Goal: Task Accomplishment & Management: Manage account settings

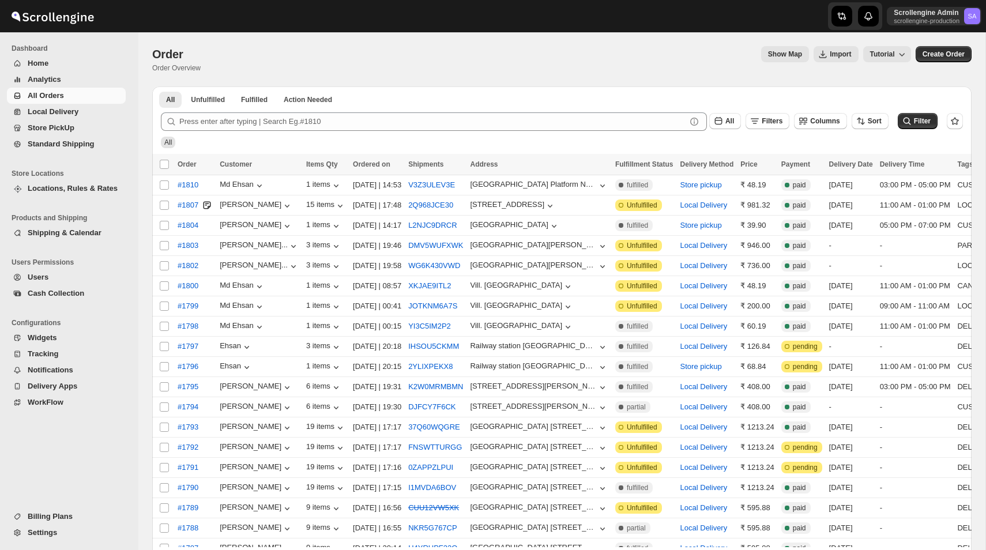
click at [66, 188] on span "Locations, Rules & Rates" at bounding box center [73, 188] width 90 height 9
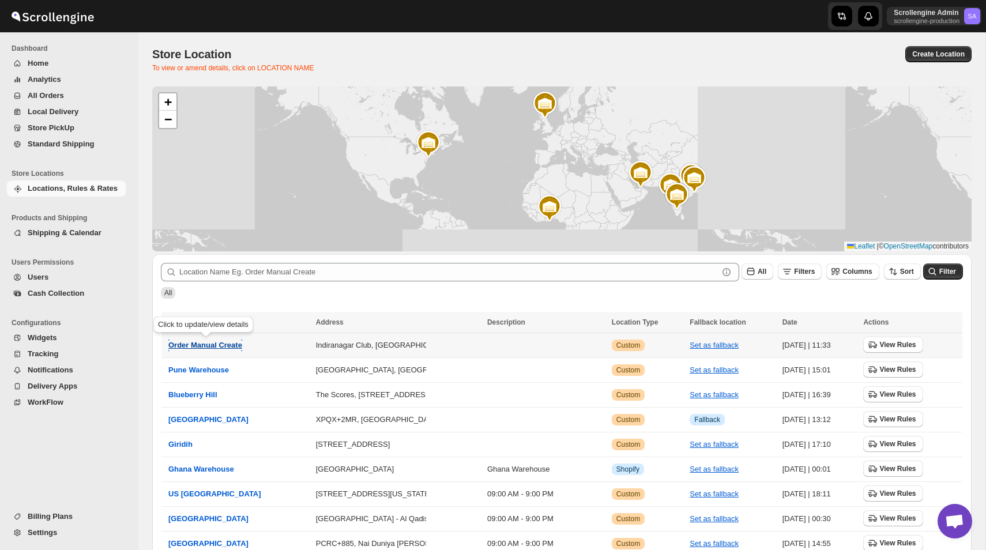
click at [227, 347] on span "Order Manual Create" at bounding box center [205, 345] width 74 height 9
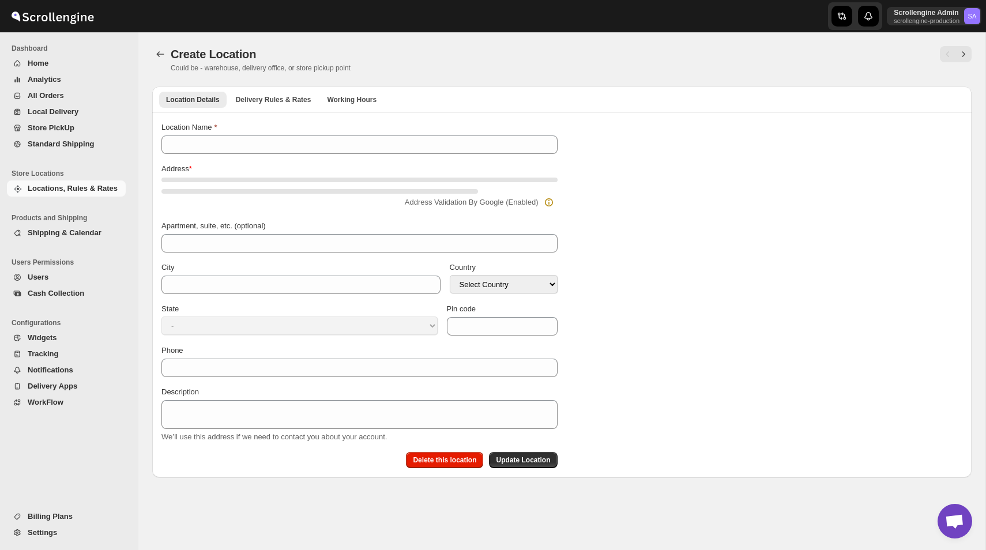
type input "Order Manual Create"
type input "Bangalore Division"
select select "IN"
type input "560008"
select select "[GEOGRAPHIC_DATA]"
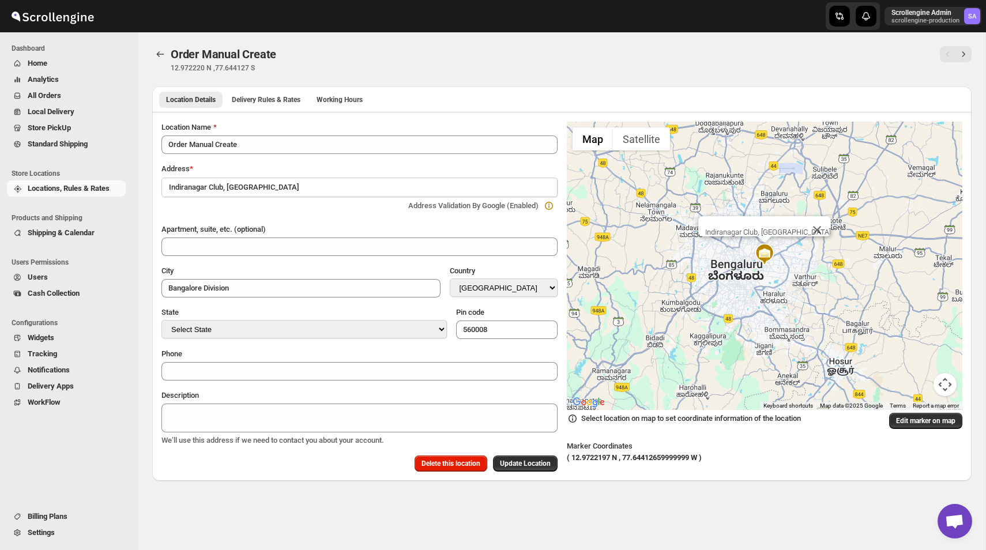
click at [90, 238] on span "Shipping & Calendar" at bounding box center [76, 233] width 96 height 12
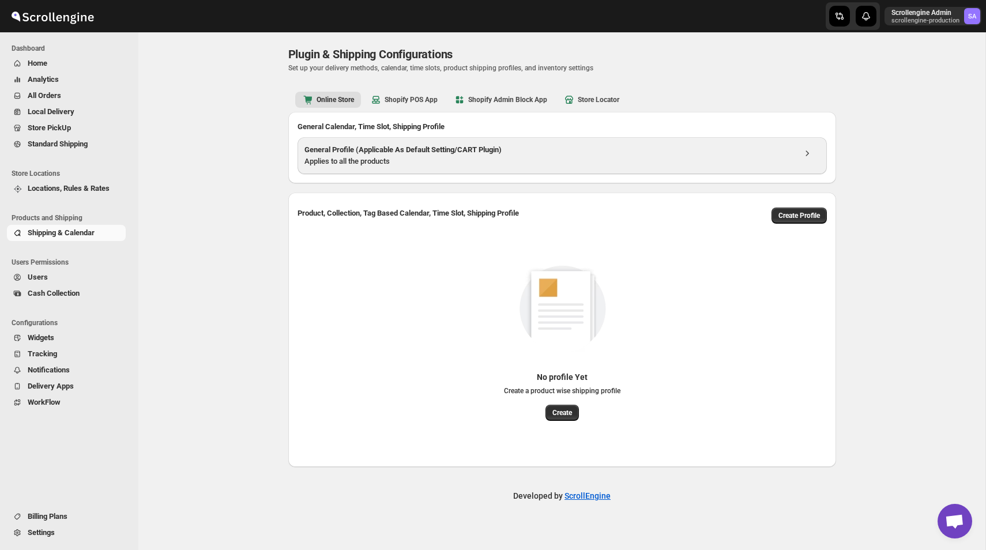
click at [450, 148] on h3 "General Profile (Applicable As Default Setting/CART Plugin)" at bounding box center [550, 150] width 490 height 12
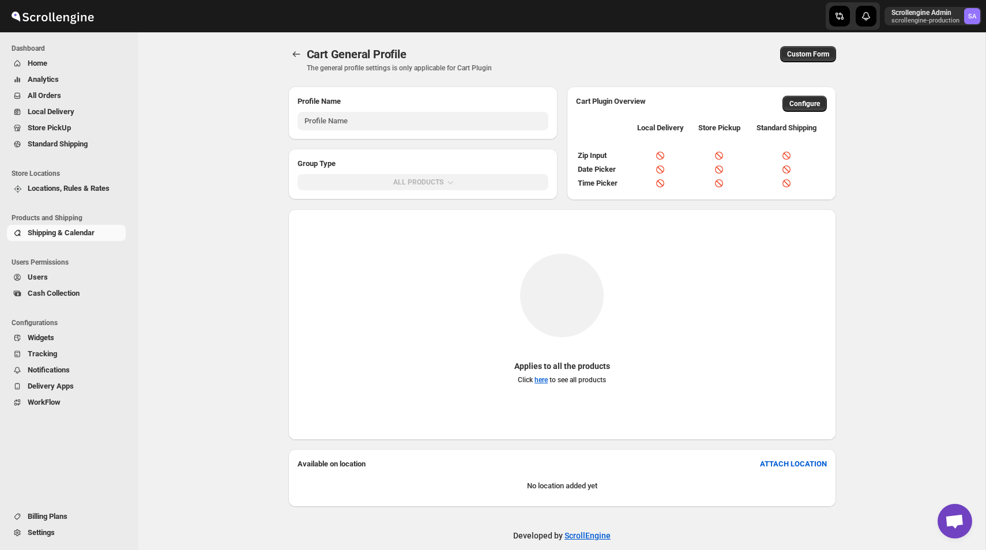
type input "General Profile (Applicable As Default Setting/CART Plugin)"
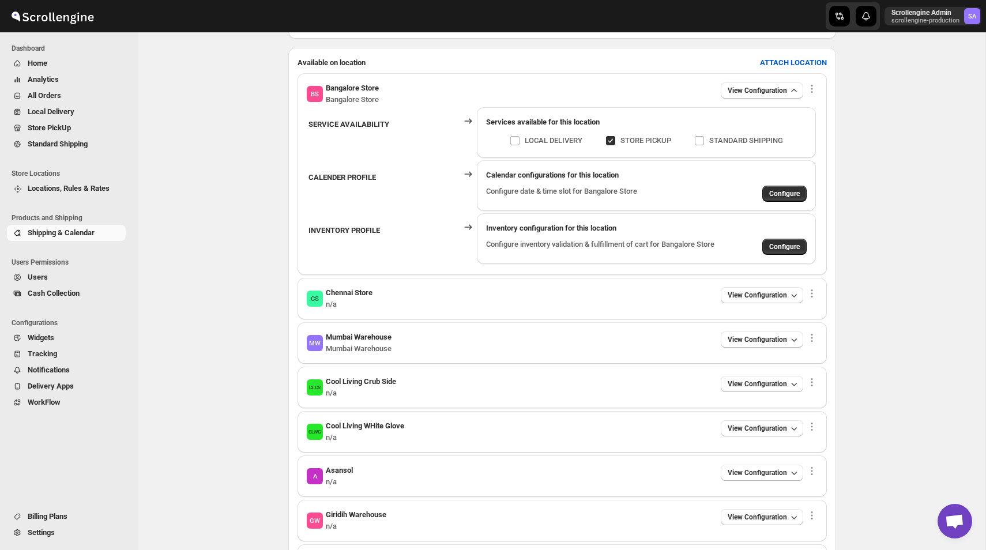
scroll to position [363, 0]
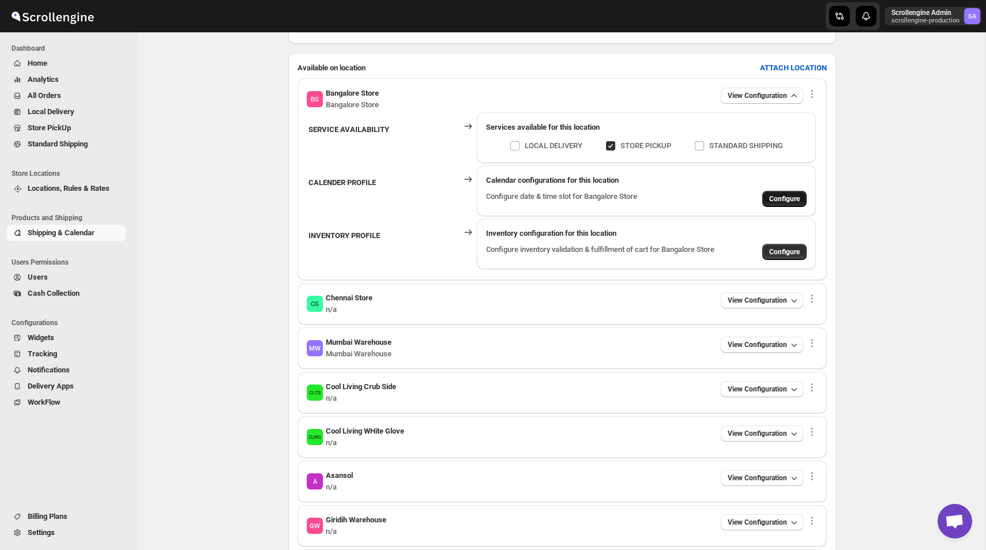
click at [784, 194] on button "Configure" at bounding box center [784, 199] width 44 height 16
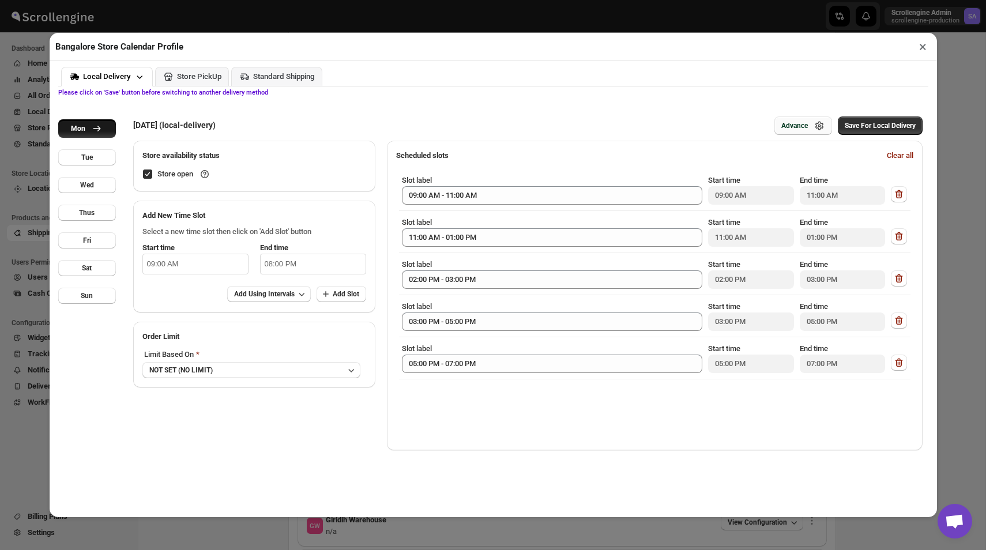
click at [790, 125] on div "Advance" at bounding box center [794, 125] width 27 height 9
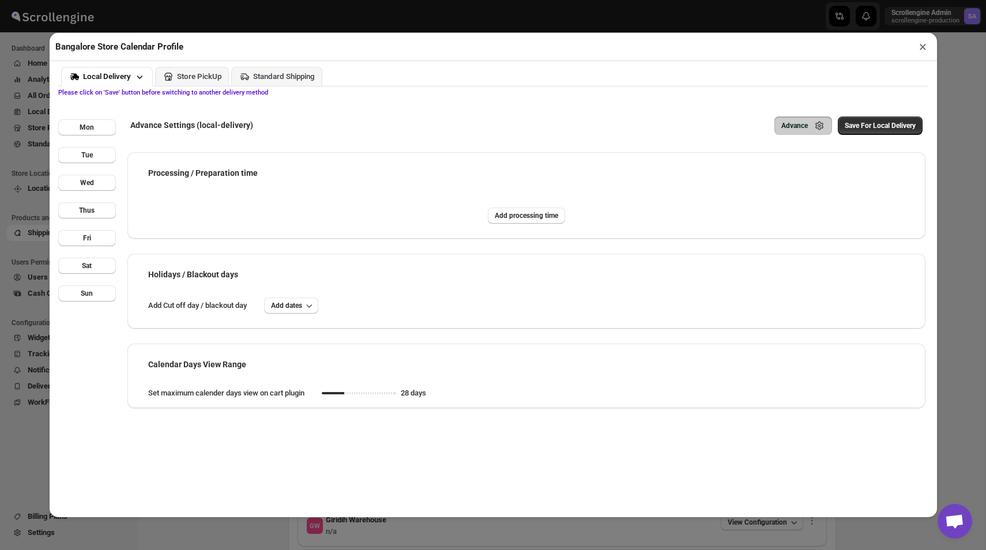
click at [790, 125] on div "Advance" at bounding box center [794, 125] width 27 height 9
click at [529, 214] on span "Add processing time" at bounding box center [526, 215] width 63 height 9
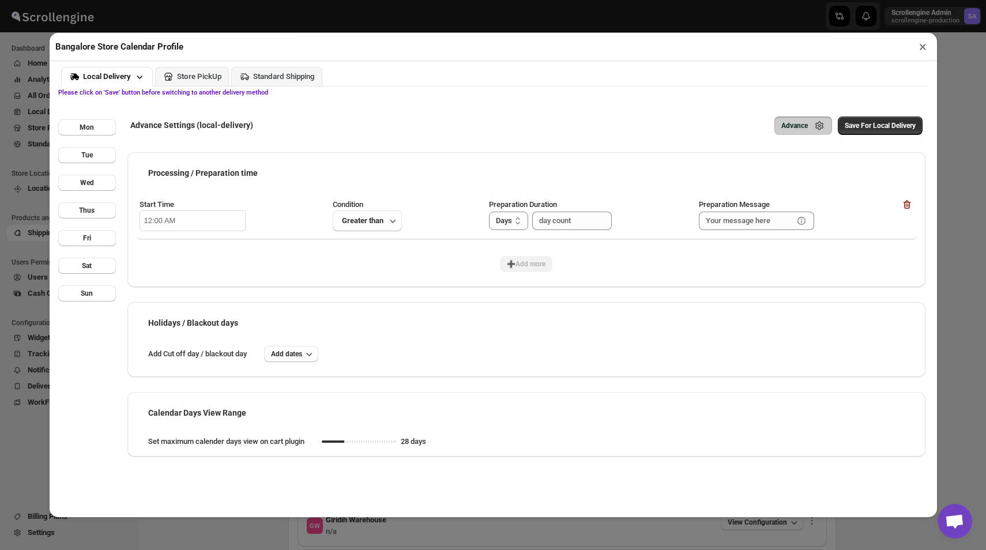
click at [197, 212] on input "12:00 AM" at bounding box center [193, 221] width 106 height 21
click at [153, 236] on li "12" at bounding box center [156, 236] width 32 height 14
click at [210, 236] on li "AM" at bounding box center [220, 236] width 32 height 14
click at [353, 213] on button "Greater than" at bounding box center [367, 221] width 69 height 21
click at [364, 241] on div "Greater than" at bounding box center [343, 247] width 42 height 12
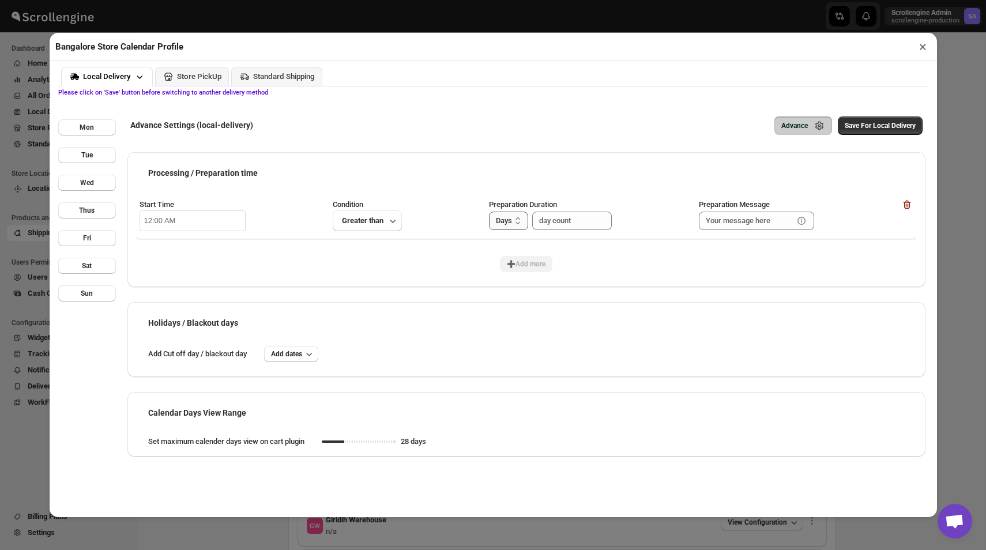
click at [508, 226] on select "Hours Days" at bounding box center [508, 221] width 39 height 18
select select "HOUR"
click at [489, 212] on select "Hours Days" at bounding box center [508, 221] width 39 height 18
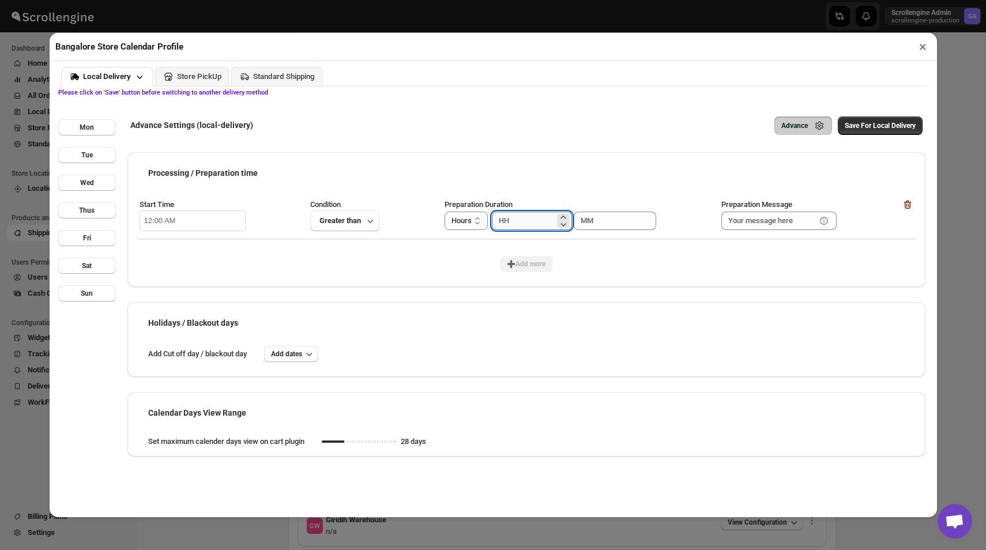
click at [520, 219] on input "number" at bounding box center [523, 221] width 62 height 18
type input "03"
click at [599, 212] on input "00" at bounding box center [606, 221] width 65 height 18
type input "00"
click at [637, 186] on div "Processing / Preparation time Start Time 12:00 AM Condition Greater than Prepar…" at bounding box center [526, 219] width 798 height 135
